Goal: Contribute content: Add original content to the website for others to see

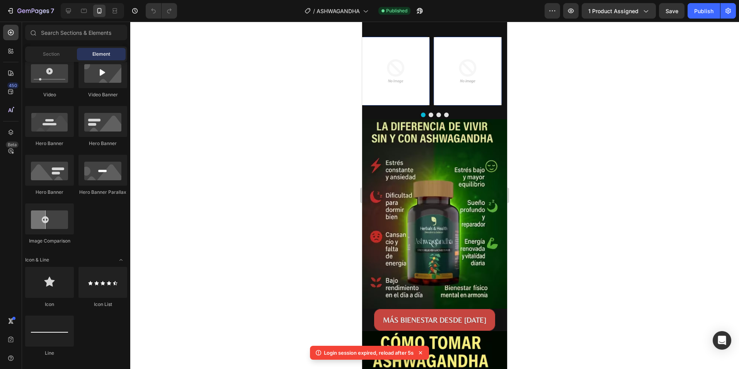
scroll to position [1043, 0]
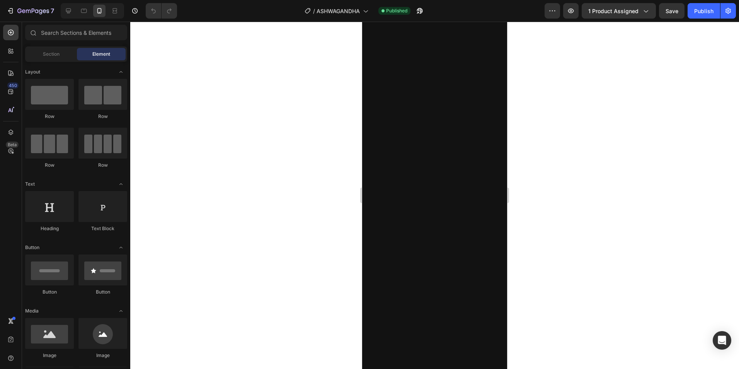
scroll to position [1739, 0]
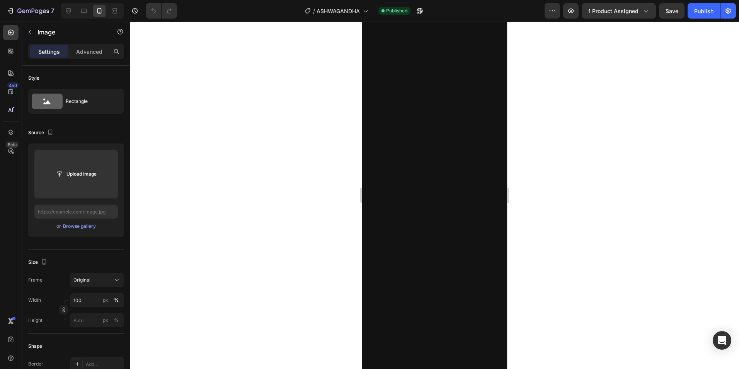
paste input "https://cdn.shopify.com/s/files/1/0967/3444/5844/files/Captura_de_pantalla_27-9…"
type input "https://cdn.shopify.com/s/files/1/0967/3444/5844/files/Captura_de_pantalla_27-9…"
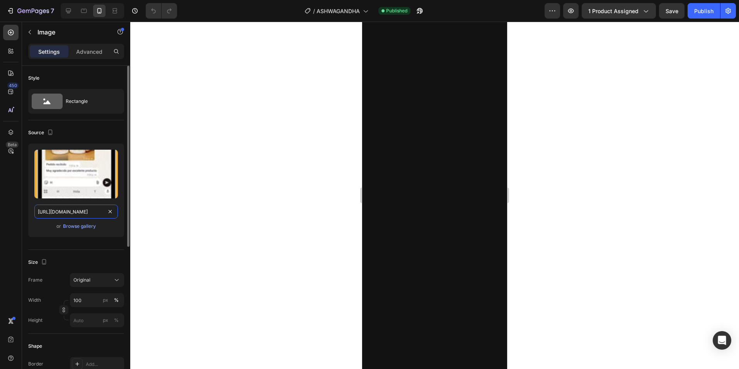
scroll to position [0, 226]
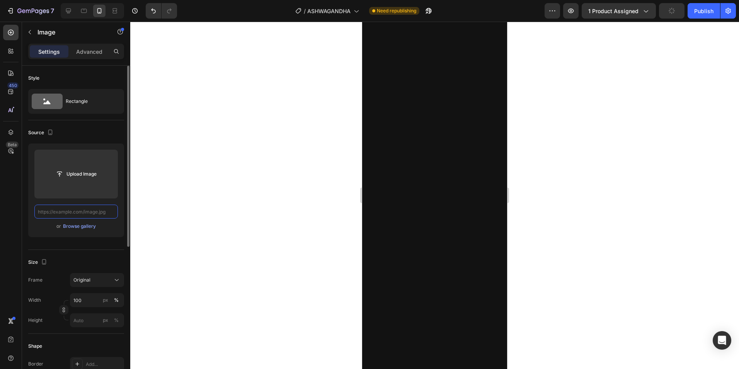
click at [82, 209] on input "text" at bounding box center [75, 211] width 83 height 14
paste input "https://cdn.shopify.com/s/files/1/0967/3444/5844/files/Captura_de_pantalla_27-9…"
type input "https://cdn.shopify.com/s/files/1/0967/3444/5844/files/Captura_de_pantalla_27-9…"
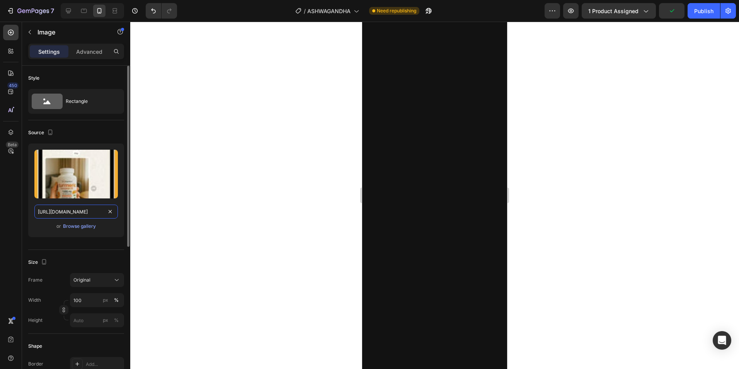
scroll to position [0, 230]
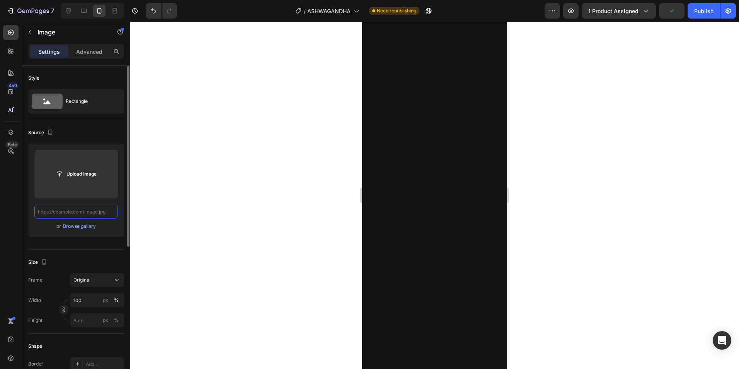
click at [70, 208] on input "text" at bounding box center [75, 211] width 83 height 14
paste input "https://cdn.shopify.com/s/files/1/0967/3444/5844/files/Captura_de_pantalla_27-9…"
type input "https://cdn.shopify.com/s/files/1/0967/3444/5844/files/Captura_de_pantalla_27-9…"
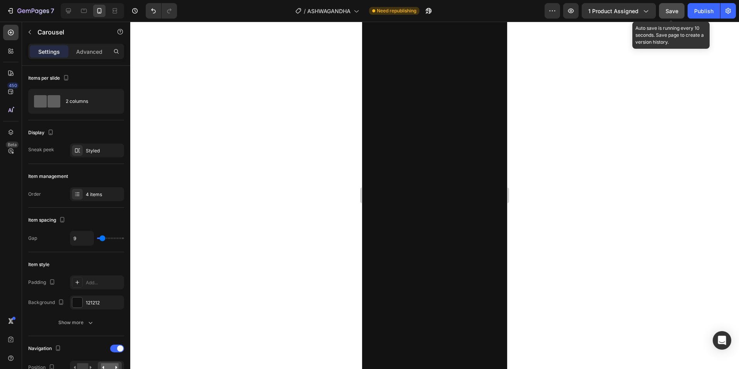
click at [674, 11] on span "Save" at bounding box center [671, 11] width 13 height 7
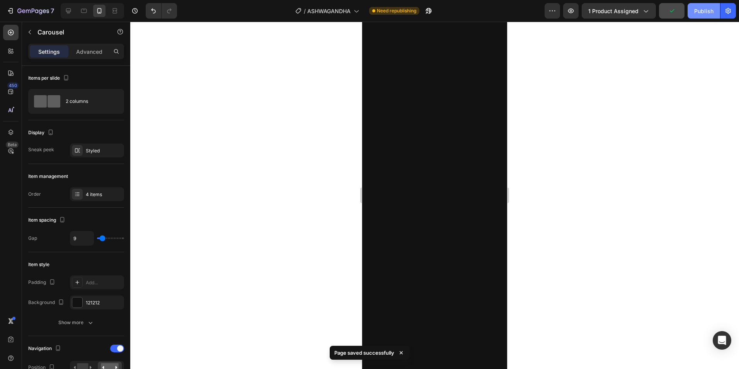
click at [705, 11] on div "Publish" at bounding box center [703, 11] width 19 height 8
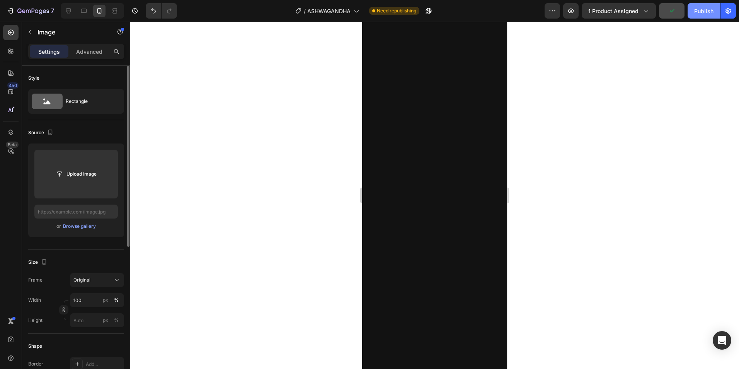
click at [711, 11] on div "Publish" at bounding box center [703, 11] width 19 height 8
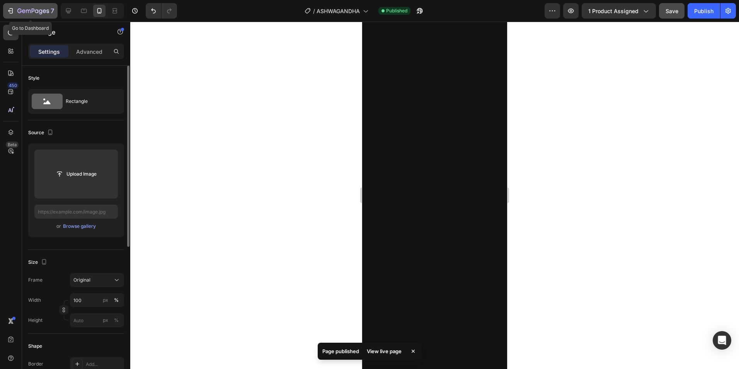
click at [36, 10] on icon "button" at bounding box center [36, 10] width 3 height 3
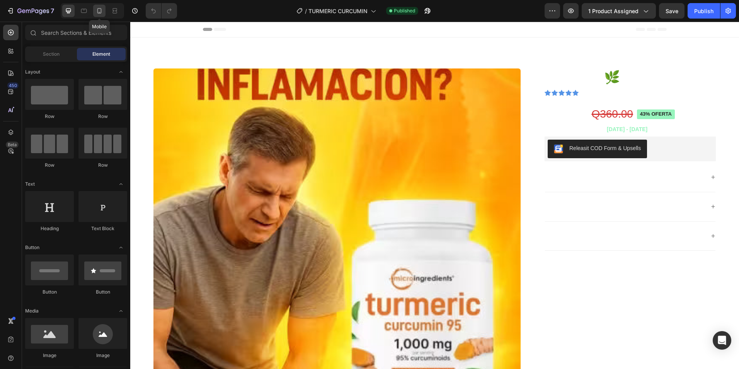
click at [99, 10] on icon at bounding box center [99, 11] width 8 height 8
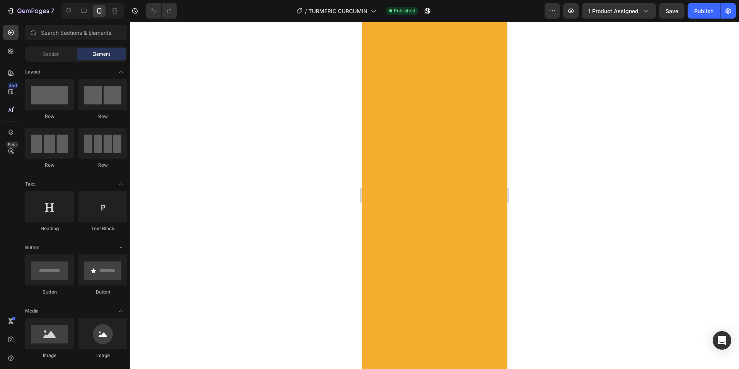
scroll to position [1739, 0]
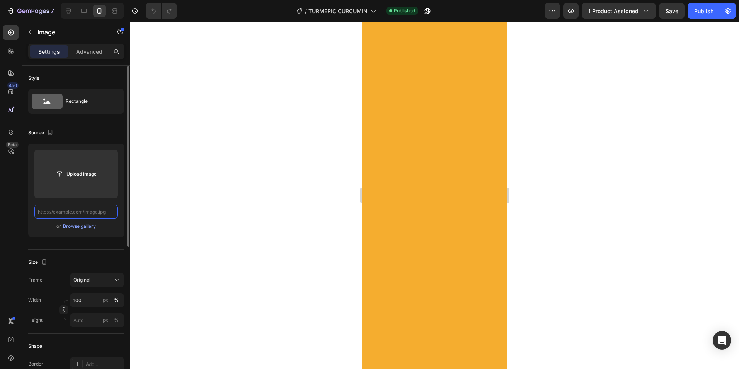
click at [78, 213] on input "text" at bounding box center [75, 211] width 83 height 14
paste input "https://cdn.shopify.com/s/files/1/0967/3444/5844/files/Captura_de_pantalla_27-9…"
type input "https://cdn.shopify.com/s/files/1/0967/3444/5844/files/Captura_de_pantalla_27-9…"
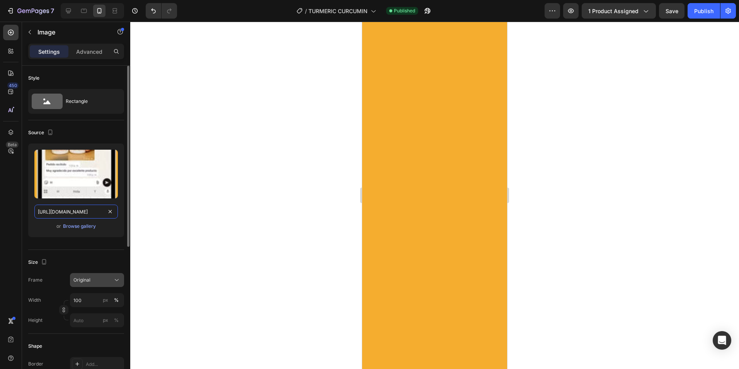
scroll to position [0, 226]
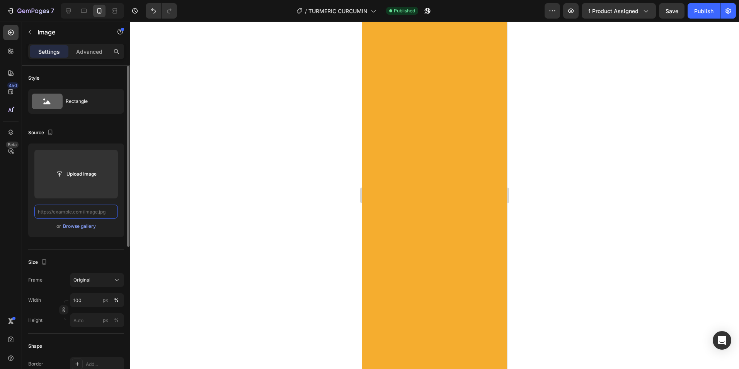
click at [73, 209] on input "text" at bounding box center [75, 211] width 83 height 14
paste input "https://cdn.shopify.com/s/files/1/0967/3444/5844/files/Captura_de_pantalla_27-9…"
type input "https://cdn.shopify.com/s/files/1/0967/3444/5844/files/Captura_de_pantalla_27-9…"
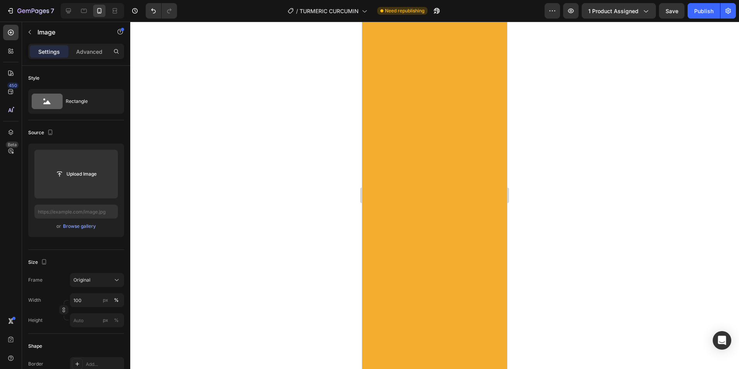
click at [77, 210] on input "text" at bounding box center [75, 211] width 83 height 14
paste input "https://cdn.shopify.com/s/files/1/0967/3444/5844/files/Captura_de_pantalla_27-9…"
type input "https://cdn.shopify.com/s/files/1/0967/3444/5844/files/Captura_de_pantalla_27-9…"
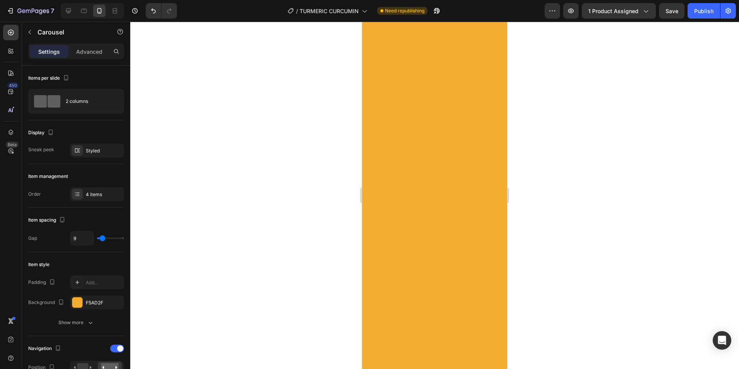
click at [671, 12] on span "Save" at bounding box center [671, 11] width 13 height 7
click at [710, 7] on div "Publish" at bounding box center [703, 11] width 19 height 8
